Goal: Navigation & Orientation: Find specific page/section

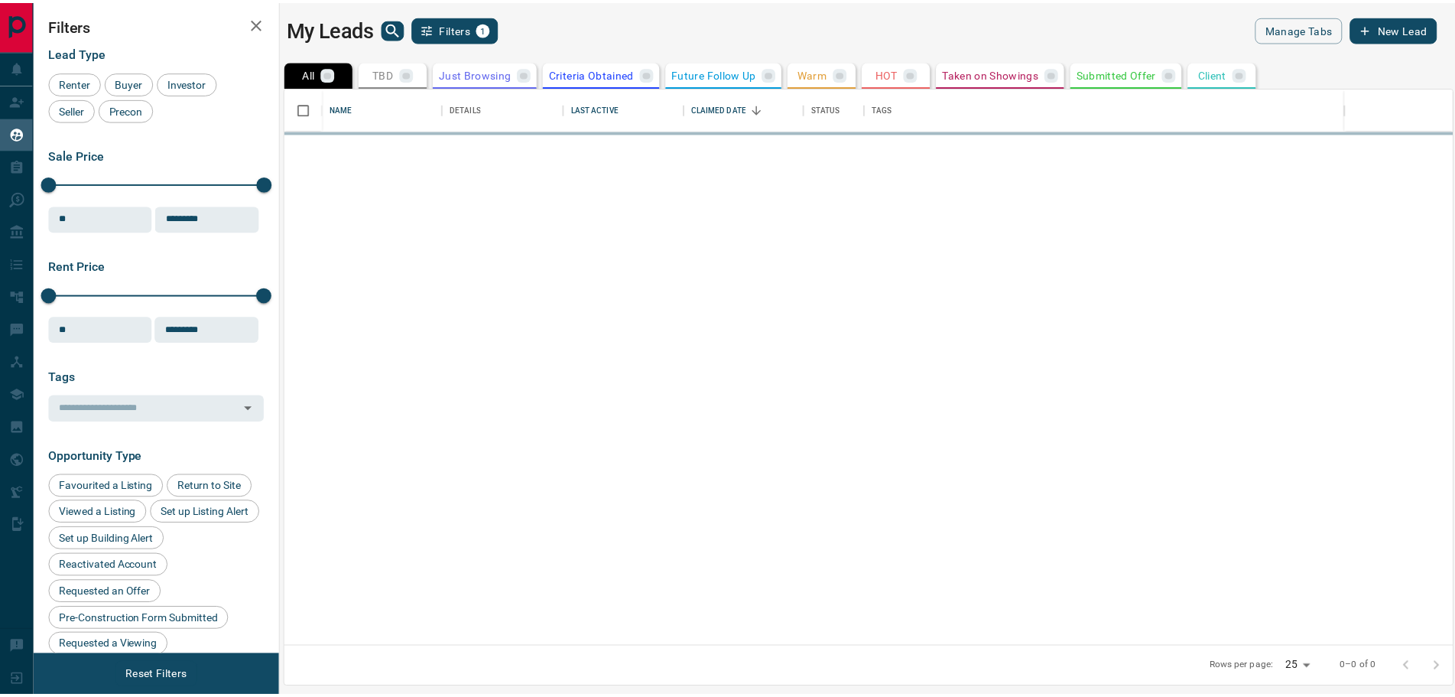
scroll to position [547, 1166]
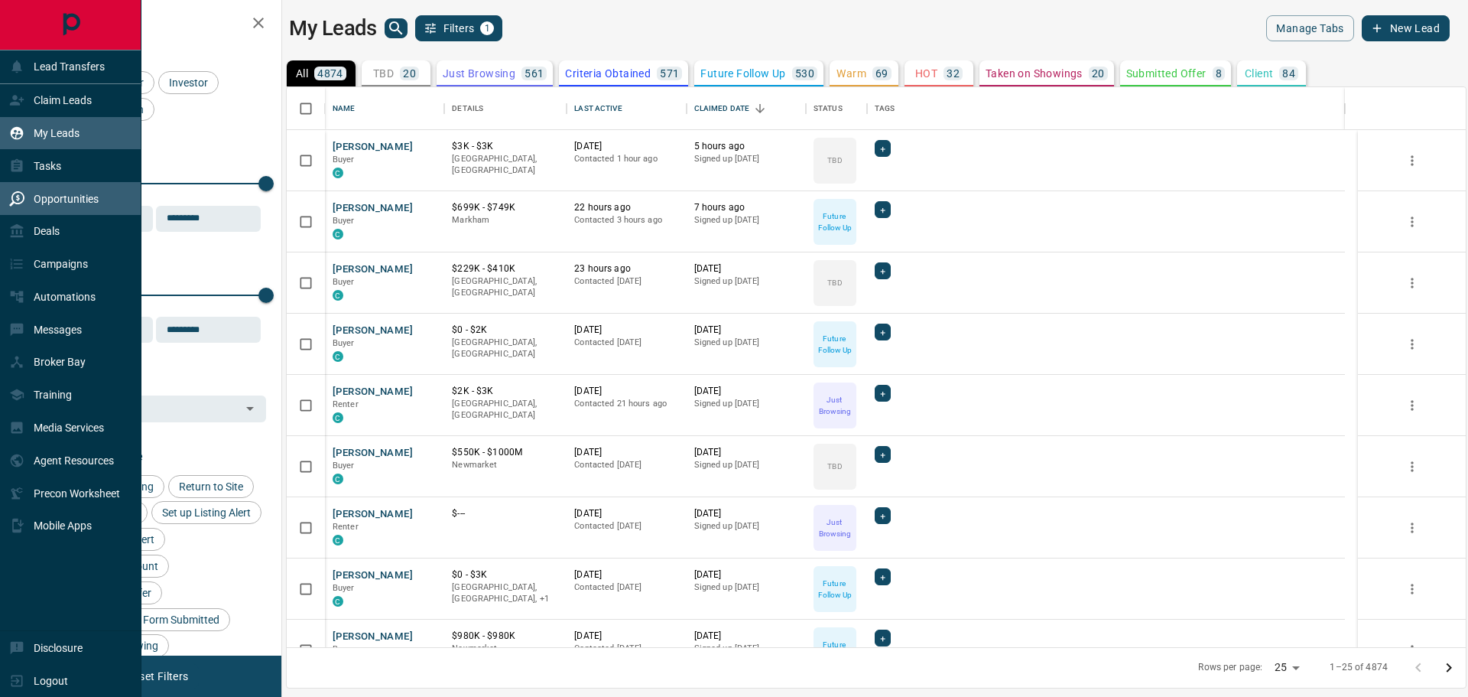
click at [52, 197] on p "Opportunities" at bounding box center [66, 199] width 65 height 12
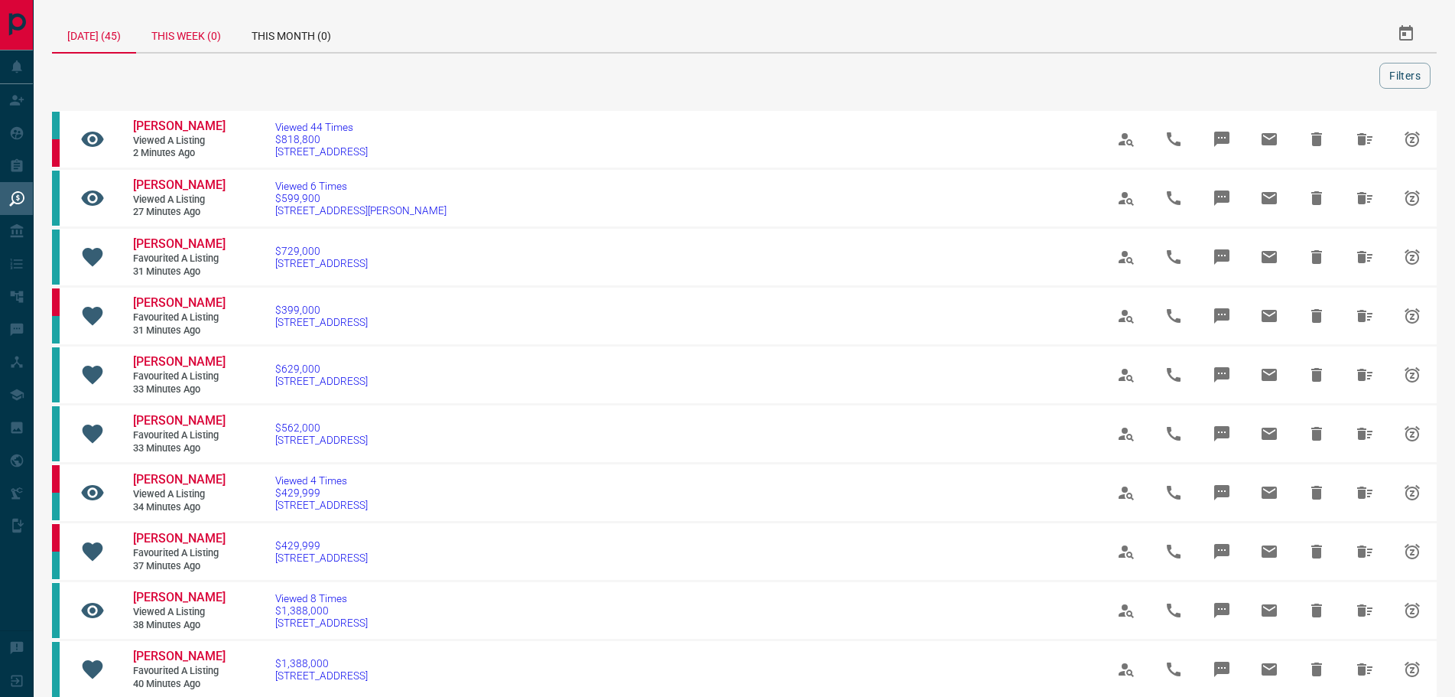
click at [192, 37] on div "This Week (0)" at bounding box center [186, 33] width 100 height 37
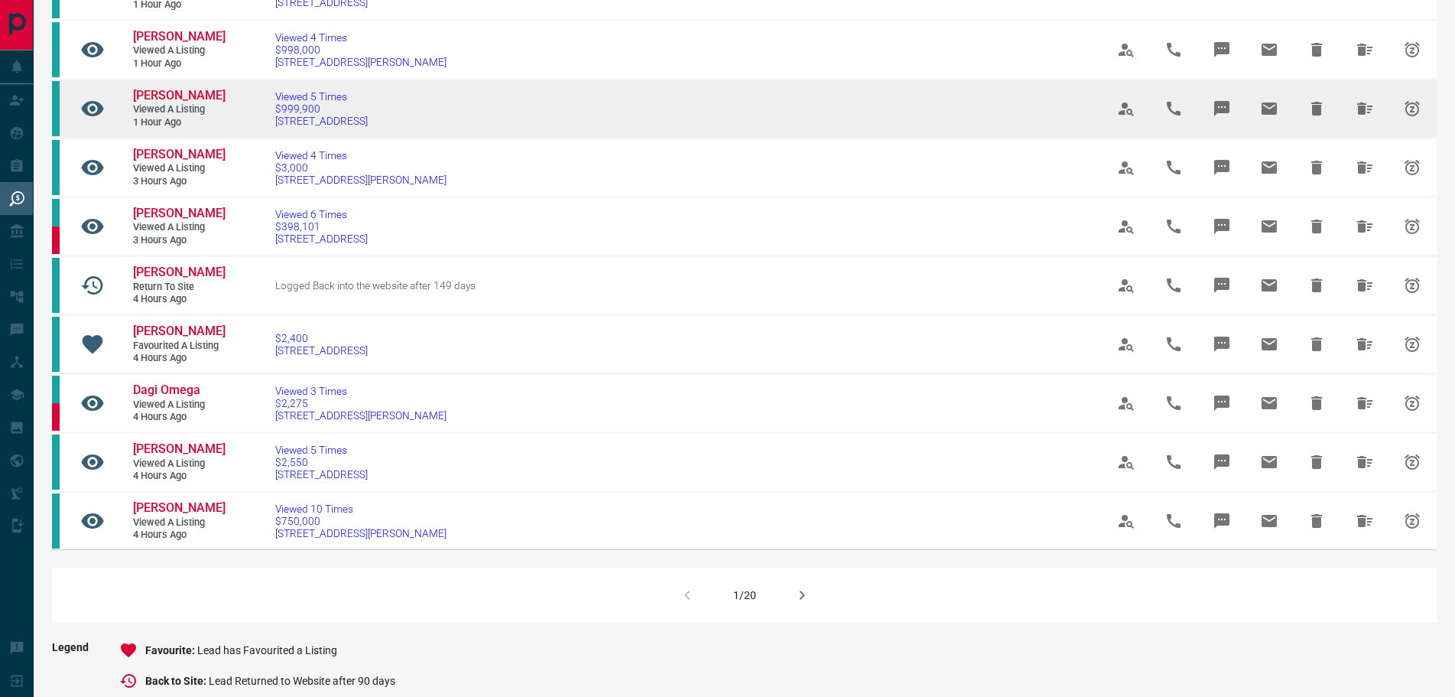
scroll to position [765, 0]
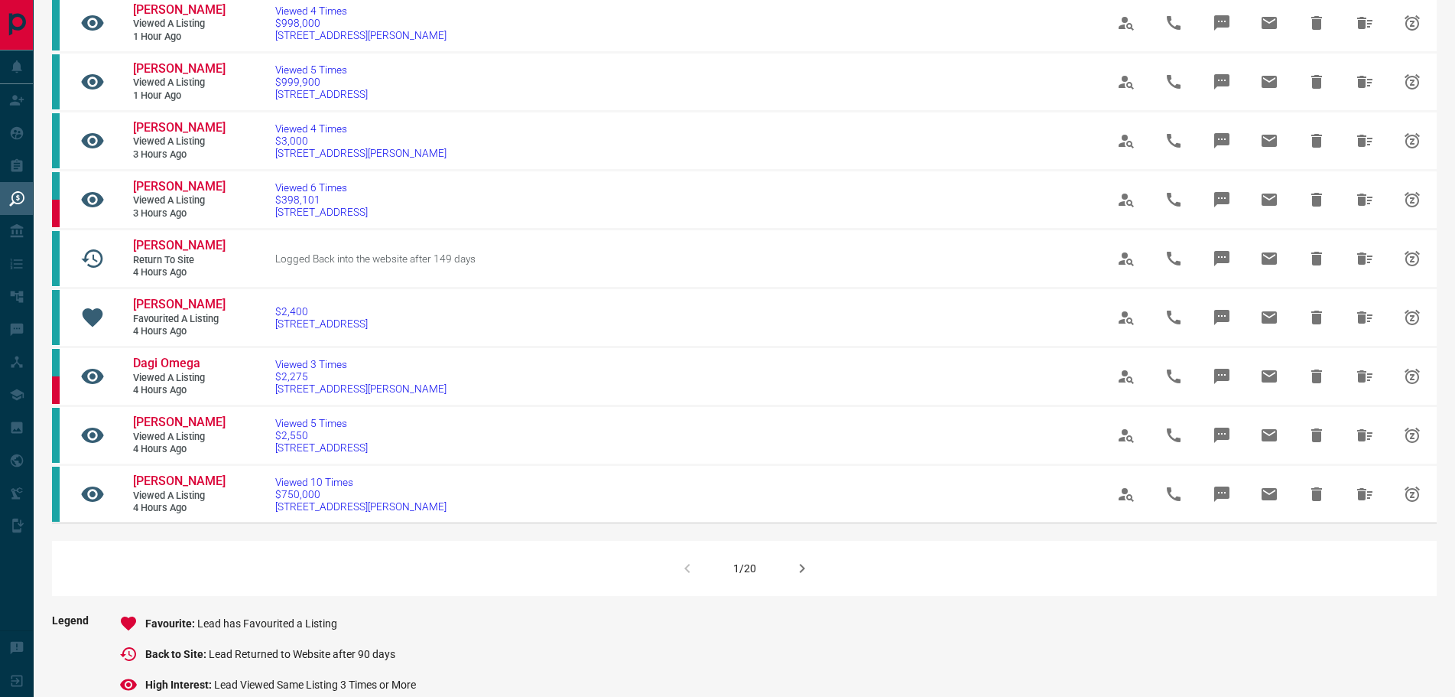
click at [800, 577] on icon "button" at bounding box center [802, 568] width 18 height 18
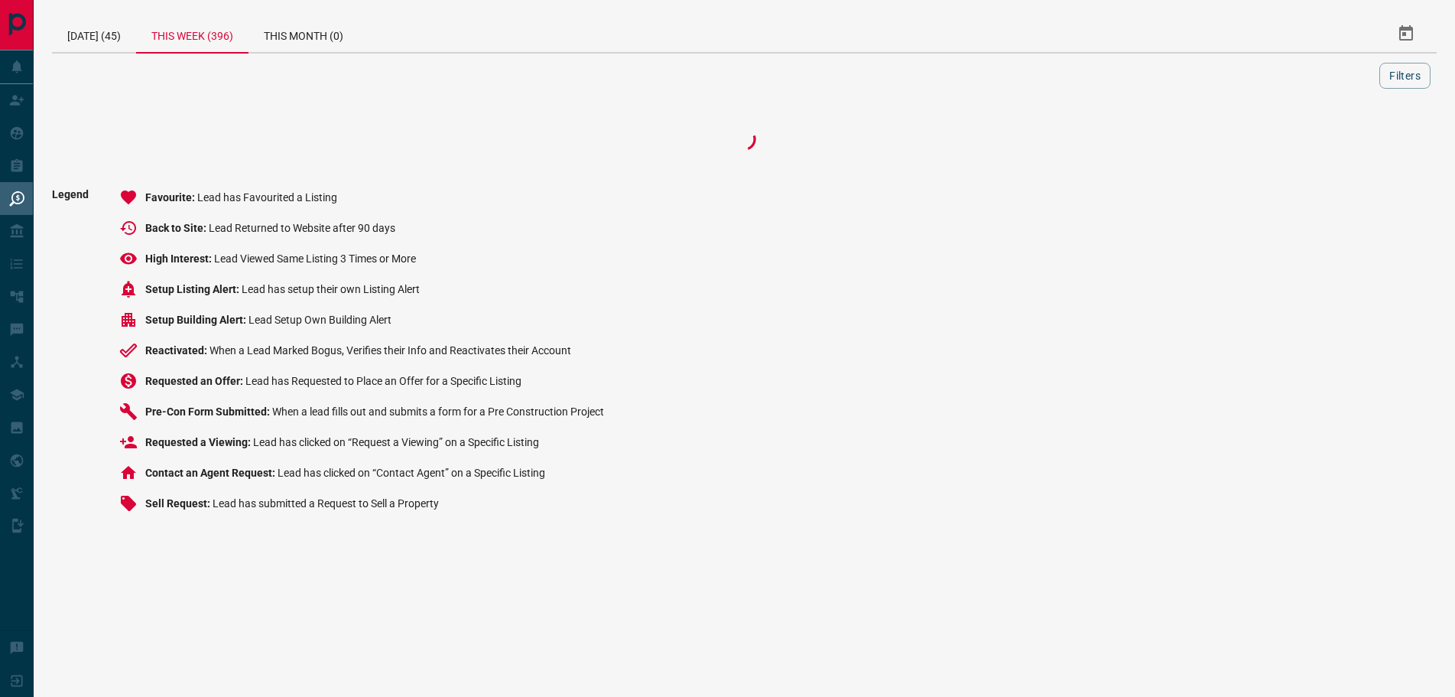
scroll to position [0, 0]
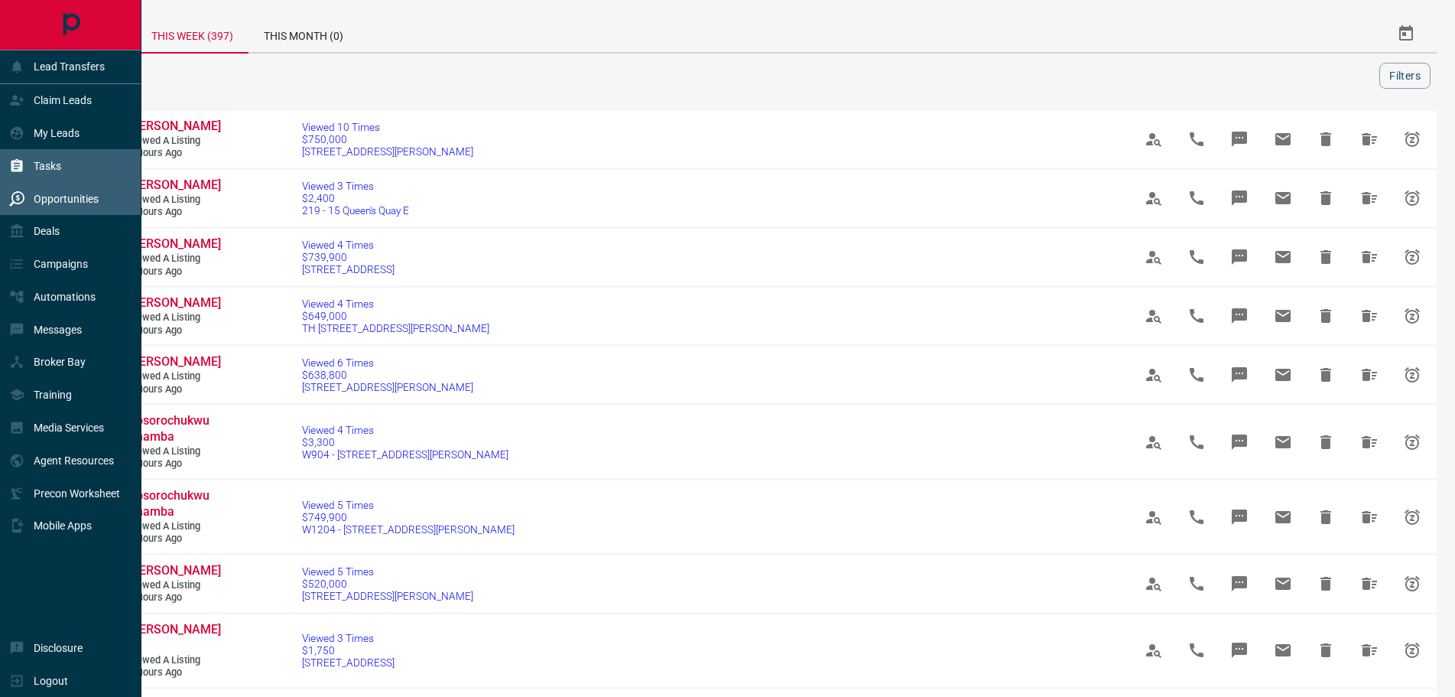
click at [52, 156] on div "Tasks" at bounding box center [35, 165] width 52 height 25
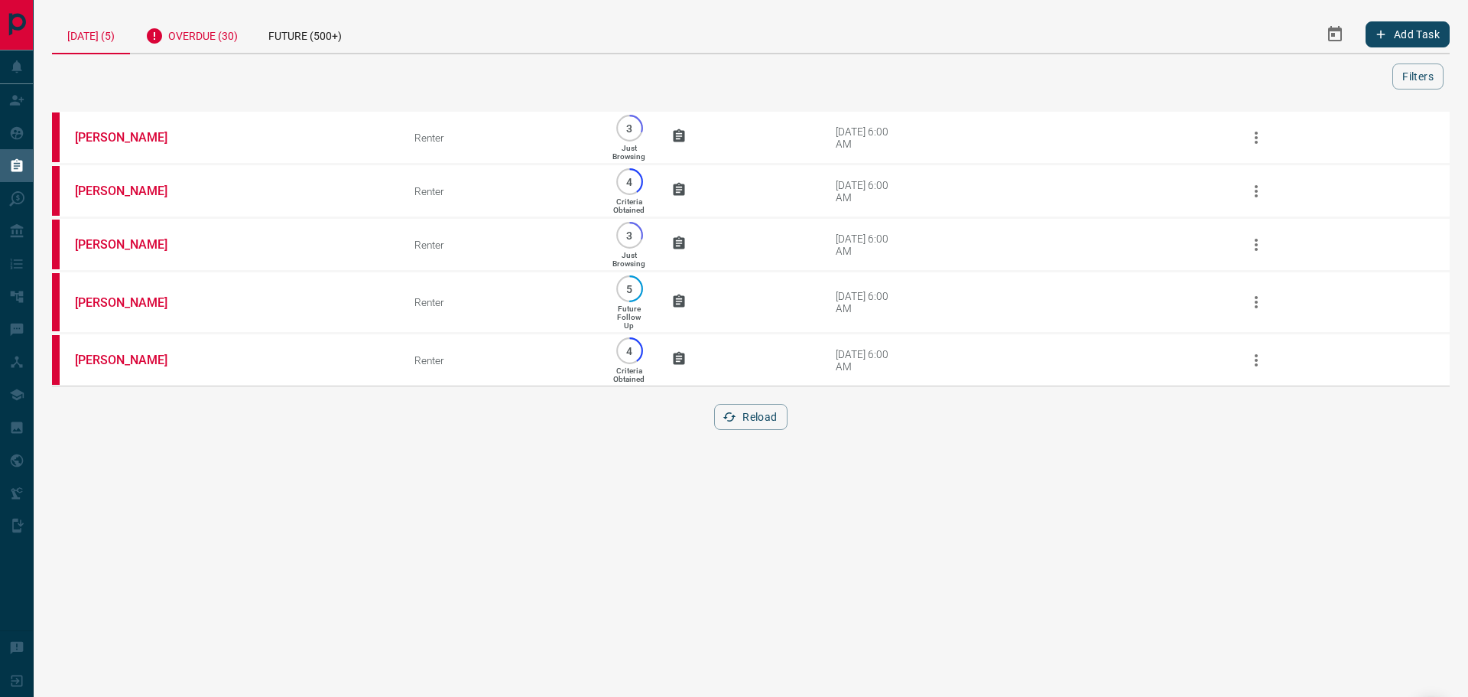
click at [210, 31] on div "Overdue (30)" at bounding box center [191, 33] width 123 height 37
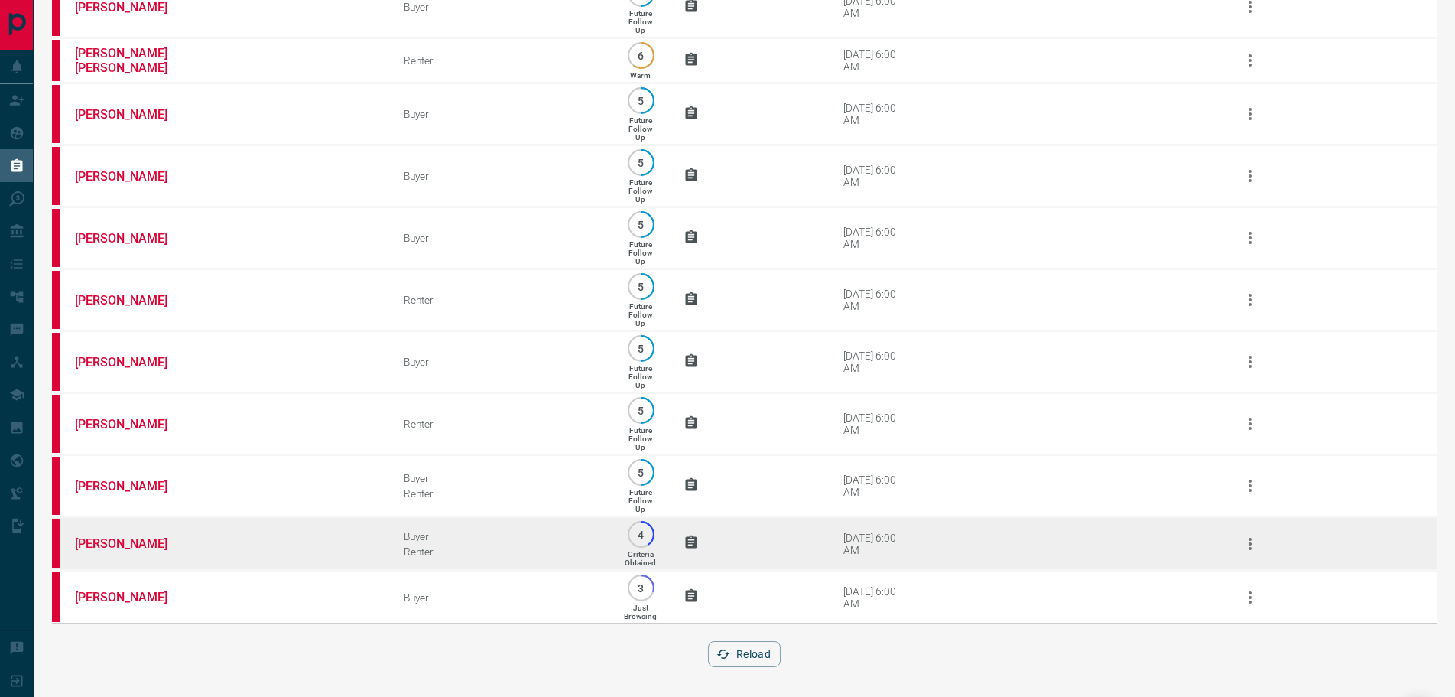
scroll to position [1207, 0]
